Goal: Use online tool/utility

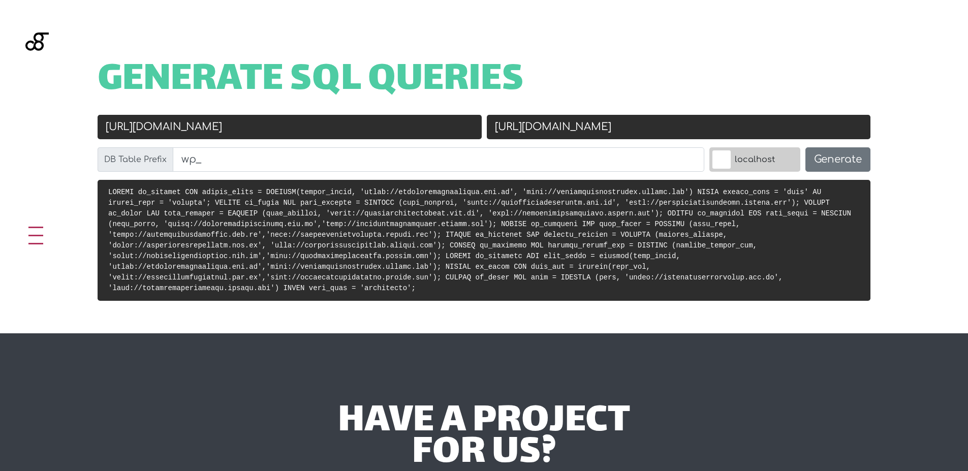
scroll to position [406, 0]
click at [305, 122] on input "[URL][DOMAIN_NAME]" at bounding box center [290, 127] width 384 height 24
paste input "[DOMAIN_NAME][URL]"
type input "[URL][DOMAIN_NAME]"
click at [542, 125] on input "[URL][DOMAIN_NAME]" at bounding box center [679, 127] width 384 height 24
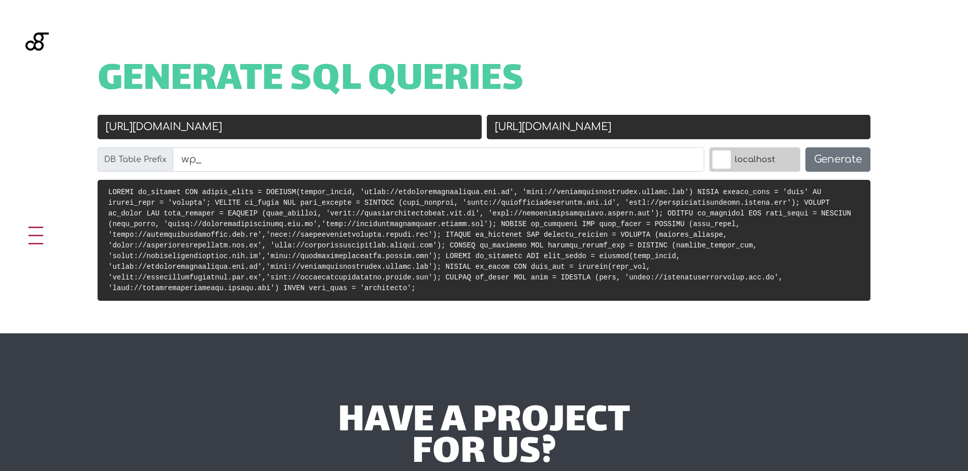
paste input "[DOMAIN_NAME][URL]"
type input "[URL][DOMAIN_NAME]"
click at [832, 161] on button "Generate" at bounding box center [838, 159] width 65 height 24
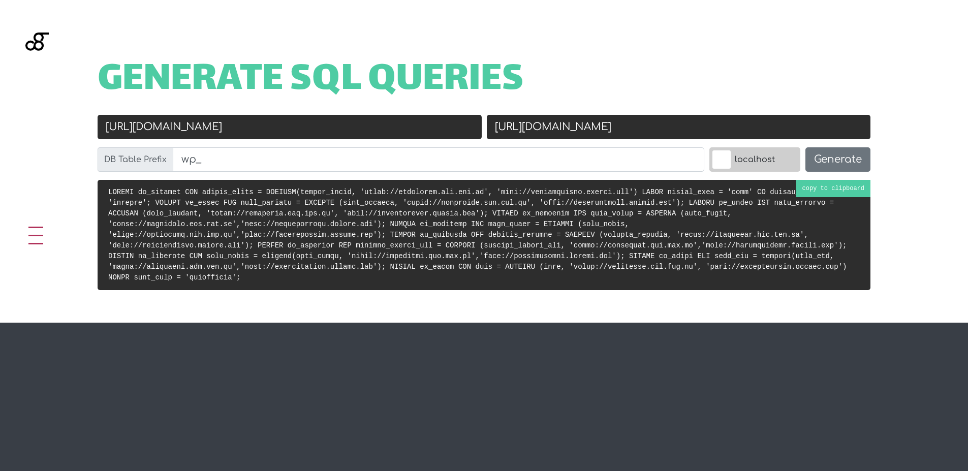
scroll to position [406, 0]
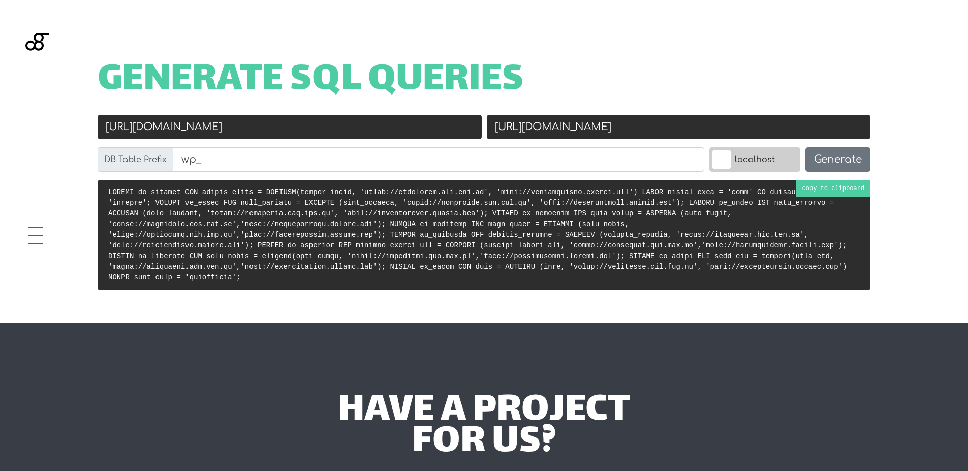
click at [833, 186] on pre at bounding box center [484, 235] width 773 height 110
